Goal: Find specific page/section: Find specific page/section

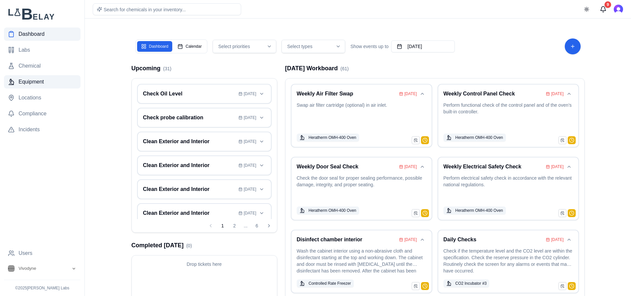
click at [35, 80] on span "Equipment" at bounding box center [31, 82] width 25 height 8
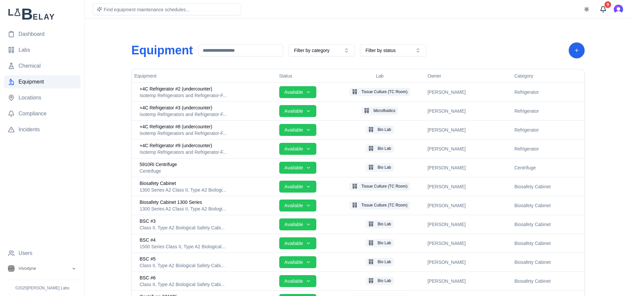
click at [69, 275] on div "Dashboard Labs Chemical Equipment Locations Compliance Incidents Users Vivodyne…" at bounding box center [42, 148] width 85 height 296
click at [62, 270] on button "Vivodyne" at bounding box center [42, 268] width 76 height 12
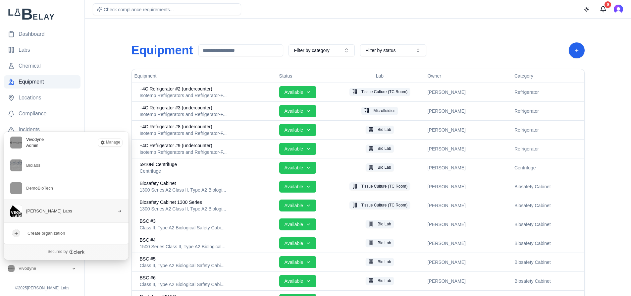
click at [62, 211] on button "[PERSON_NAME] Labs" at bounding box center [66, 210] width 125 height 23
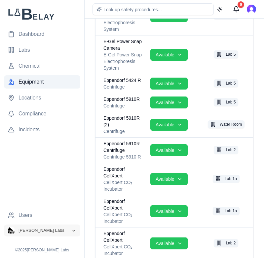
scroll to position [1152, 0]
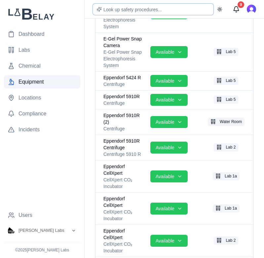
click at [134, 6] on div "Look up safety procedures..." at bounding box center [153, 9] width 121 height 12
type input "*"
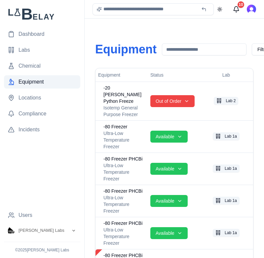
scroll to position [0, 0]
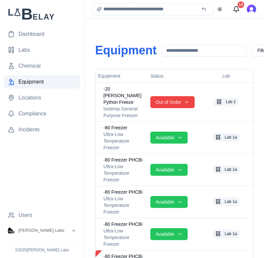
click at [196, 47] on input at bounding box center [204, 50] width 85 height 12
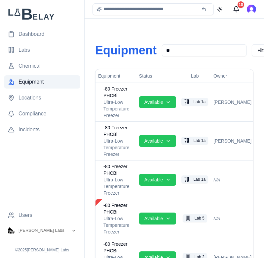
type input "*"
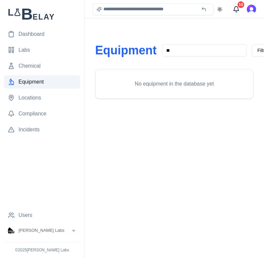
type input "*"
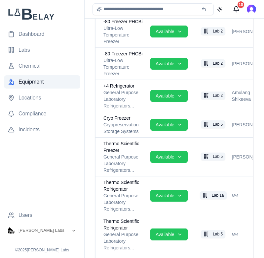
scroll to position [264, 0]
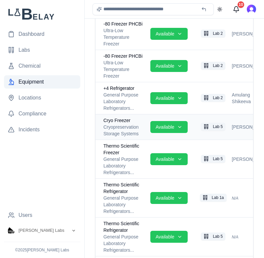
type input "*****"
click at [130, 123] on div "Cryopreservation Storage Systems" at bounding box center [125, 129] width 42 height 13
